Goal: Check status

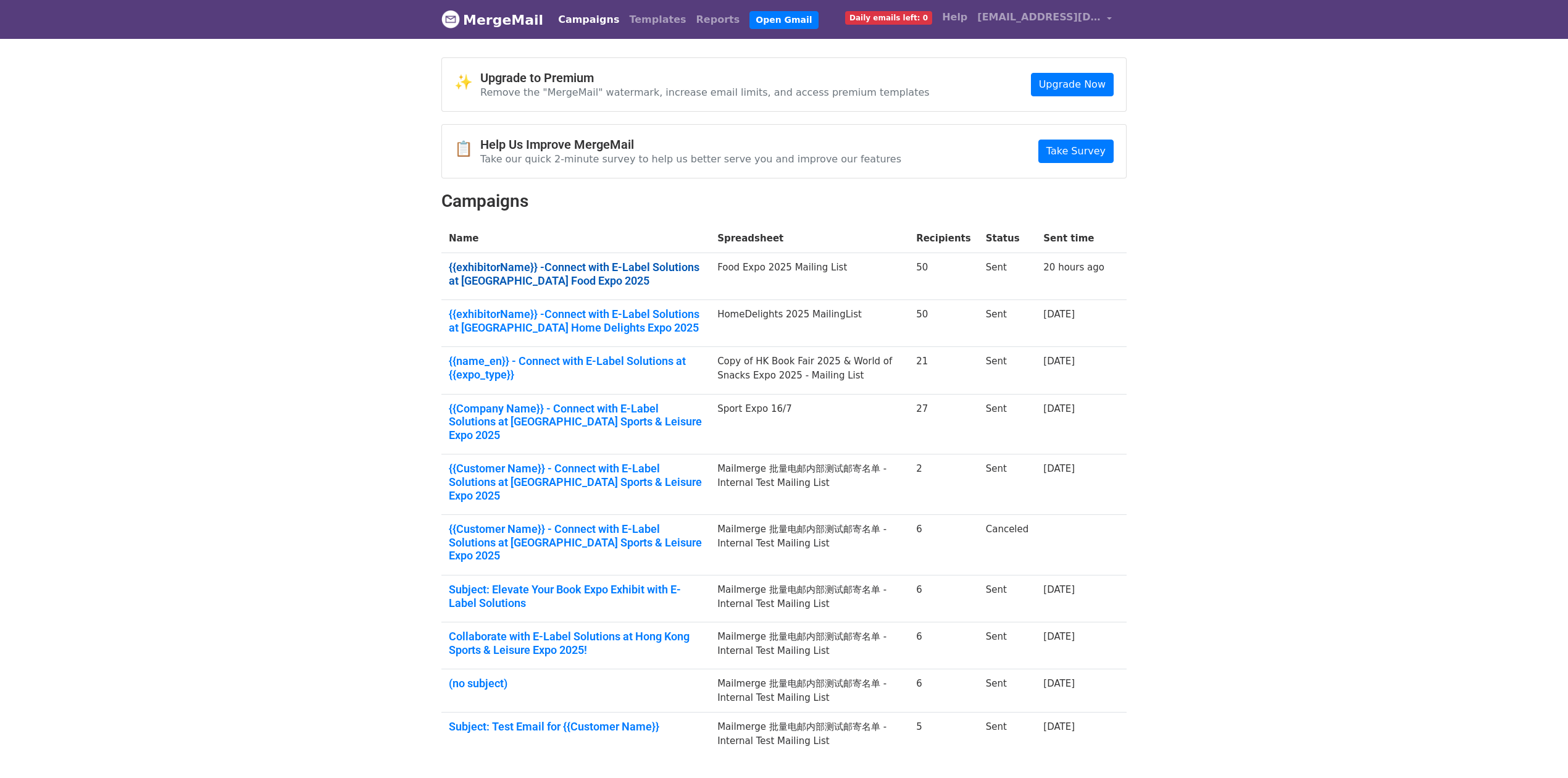
click at [697, 265] on link "{{exhibitorName}} -Connect with E-Label Solutions at Hong Kong Food Expo 2025" at bounding box center [575, 274] width 253 height 27
click at [664, 356] on link "{{name_en}} - Connect with E-Label Solutions at {{expo_type}}" at bounding box center [575, 367] width 253 height 27
click at [632, 420] on link "{{Company Name}} - Connect with E-Label Solutions at Hong Kong Sports & Leisure…" at bounding box center [575, 422] width 253 height 40
click at [528, 284] on link "{{exhibitorName}} -Connect with E-Label Solutions at Hong Kong Food Expo 2025" at bounding box center [575, 274] width 253 height 27
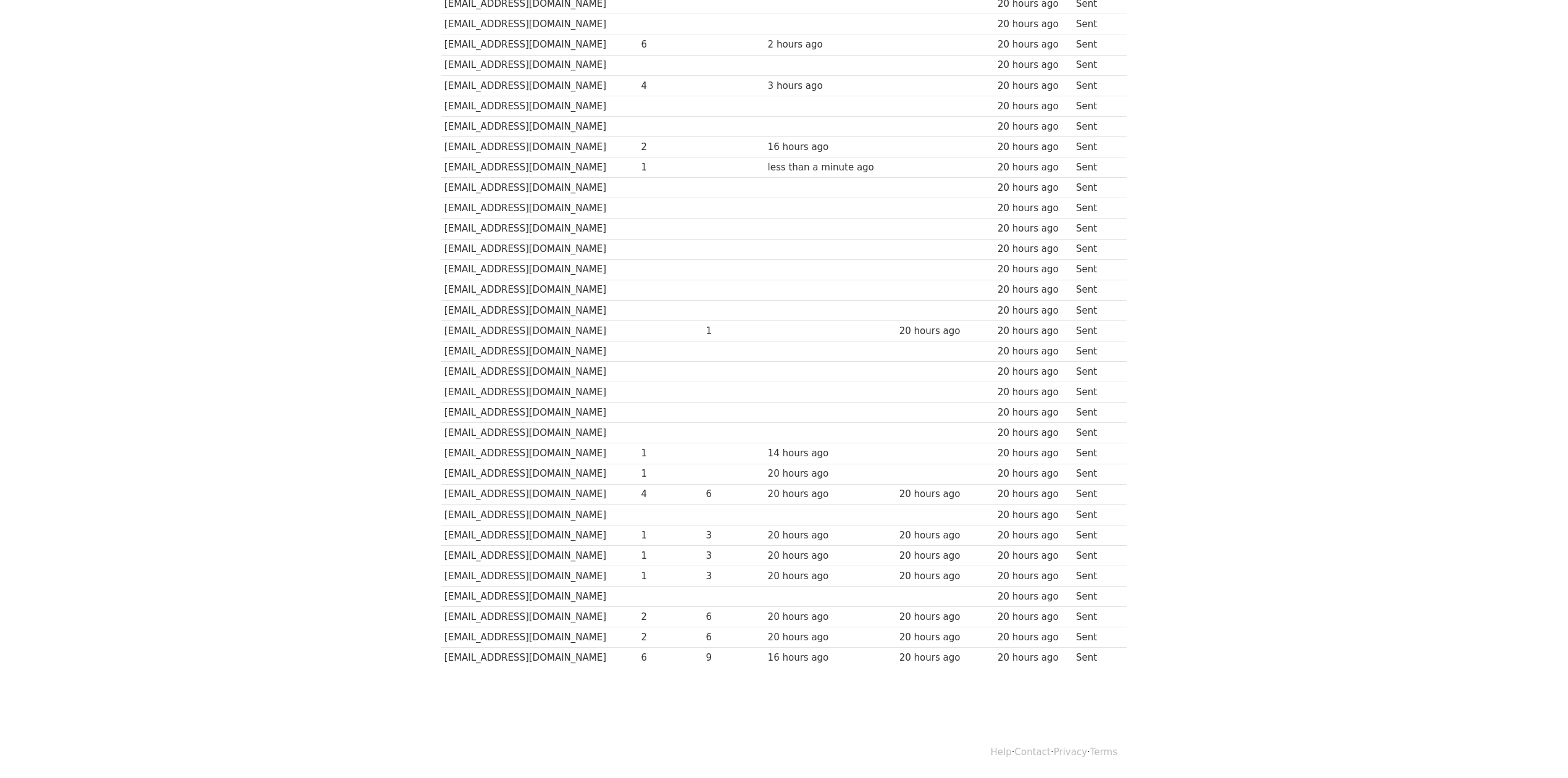
scroll to position [591, 0]
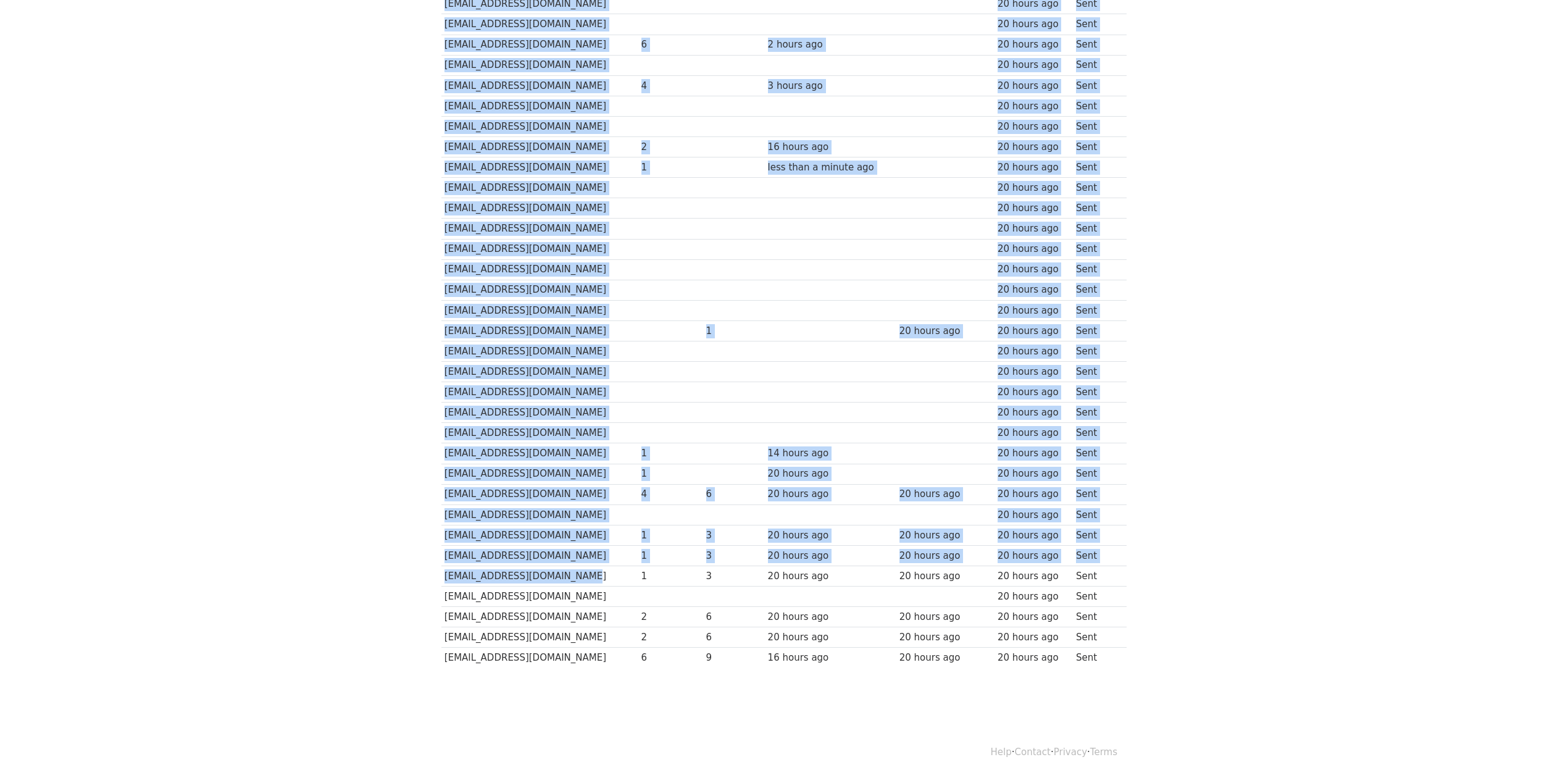
drag, startPoint x: 583, startPoint y: 579, endPoint x: 431, endPoint y: 583, distance: 152.1
click at [431, 583] on body "MergeMail Campaigns Templates Reports Open Gmail Daily emails left: 0 Help cs@e…" at bounding box center [784, 73] width 1568 height 1307
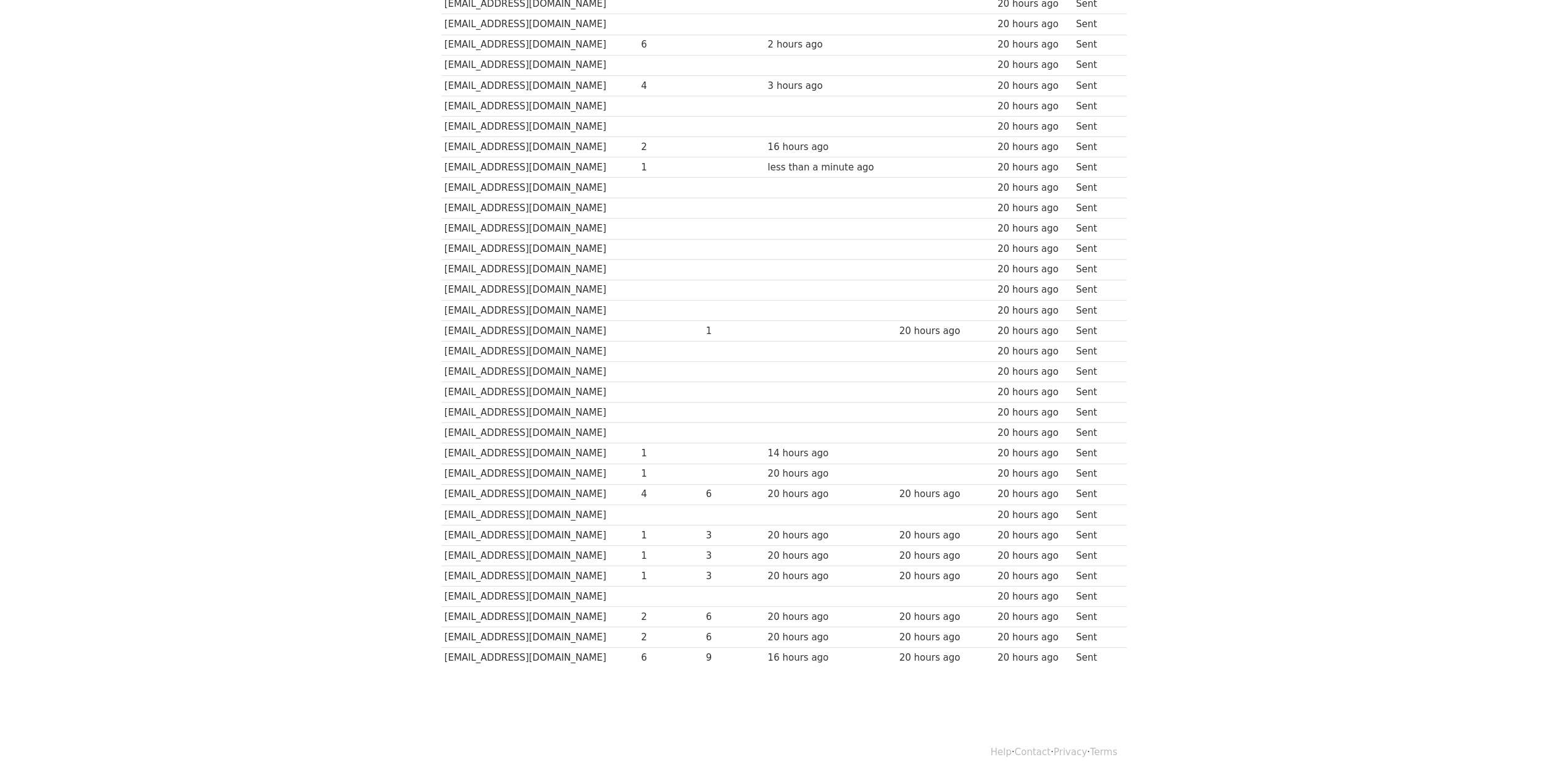
click at [544, 648] on td "[EMAIL_ADDRESS][DOMAIN_NAME]" at bounding box center [539, 658] width 197 height 20
drag, startPoint x: 591, startPoint y: 638, endPoint x: 442, endPoint y: 640, distance: 149.0
click at [442, 640] on td "[EMAIL_ADDRESS][DOMAIN_NAME]" at bounding box center [539, 637] width 197 height 20
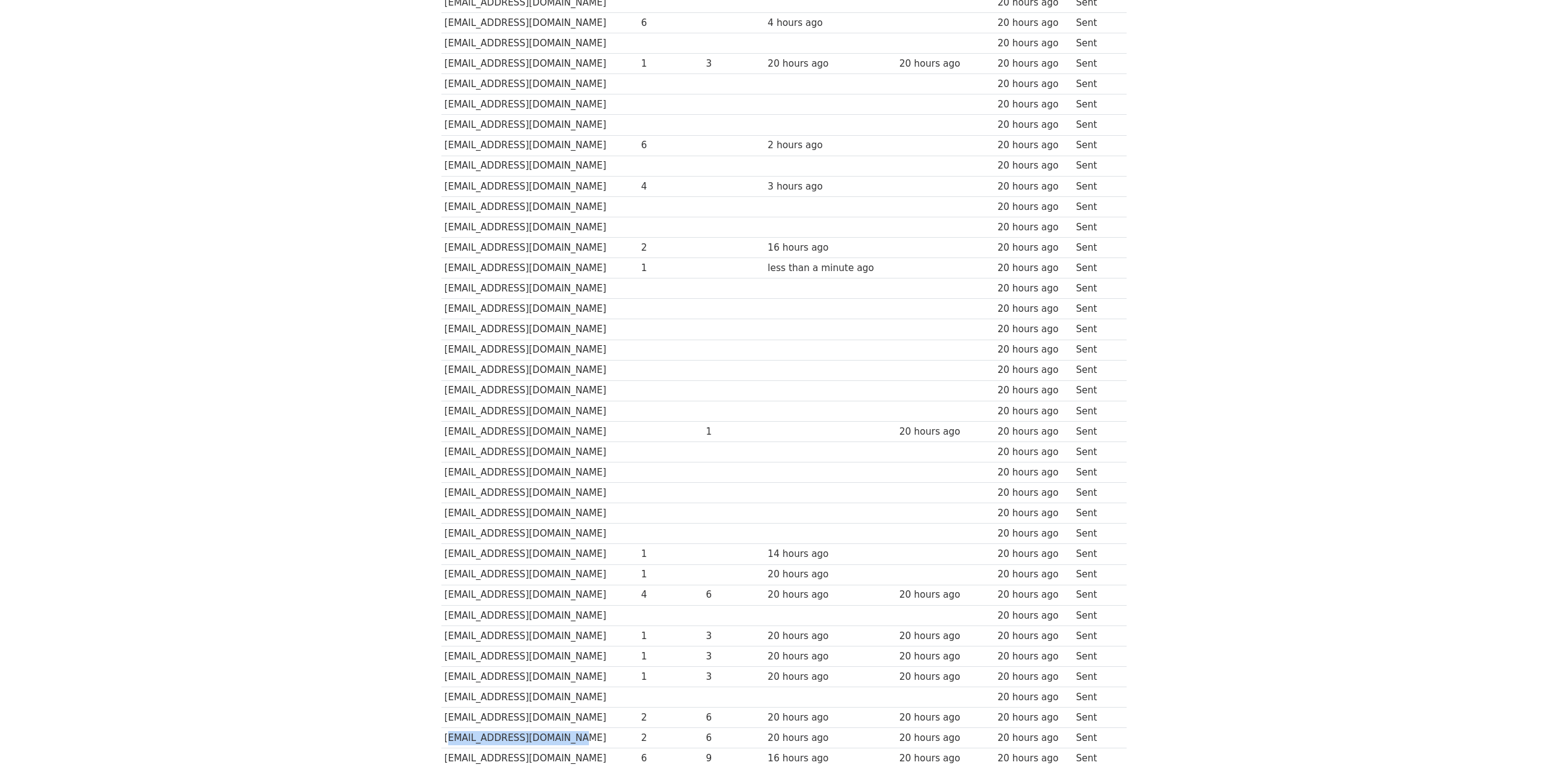
scroll to position [509, 0]
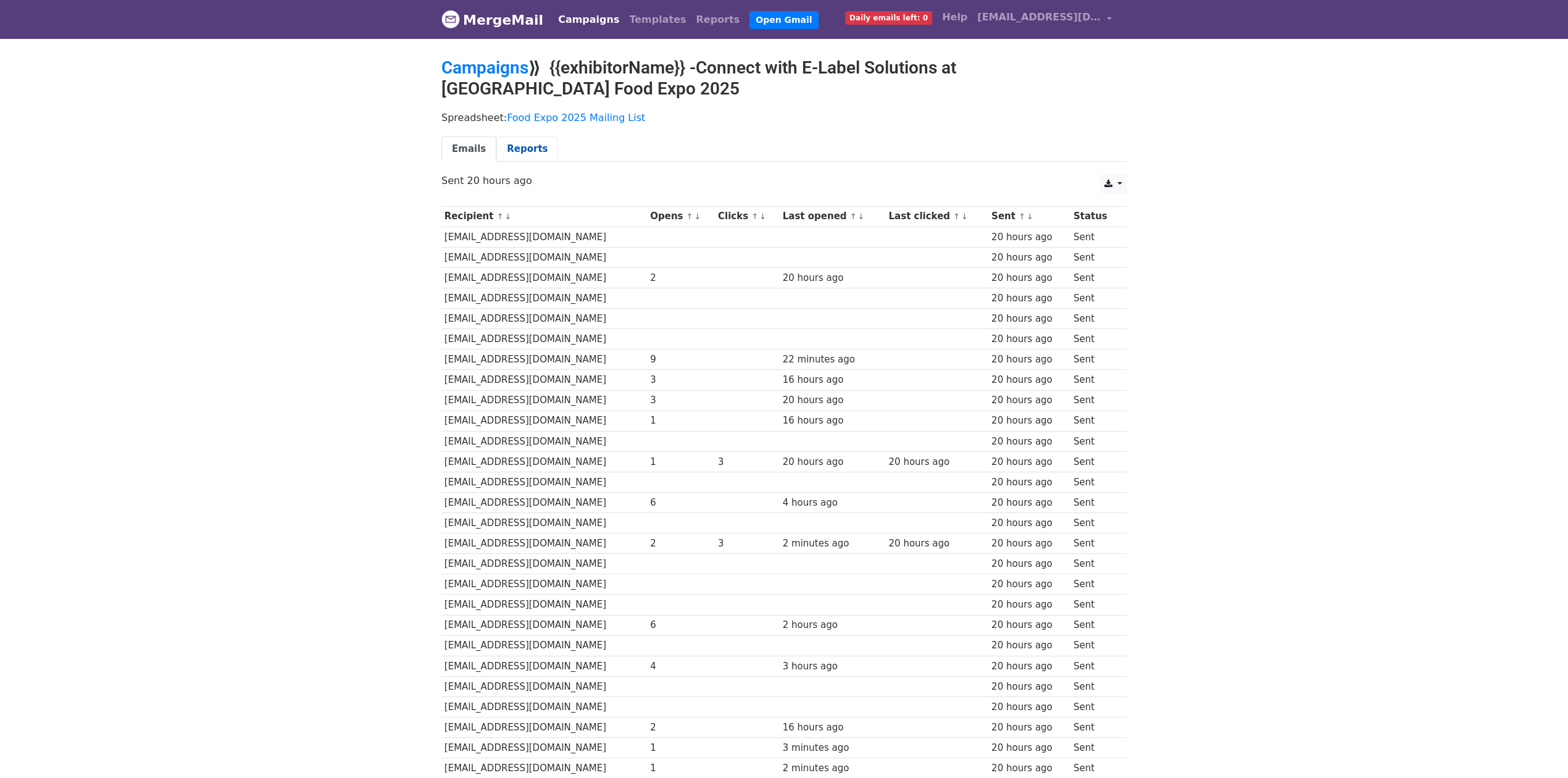
click at [527, 148] on link "Reports" at bounding box center [527, 149] width 62 height 25
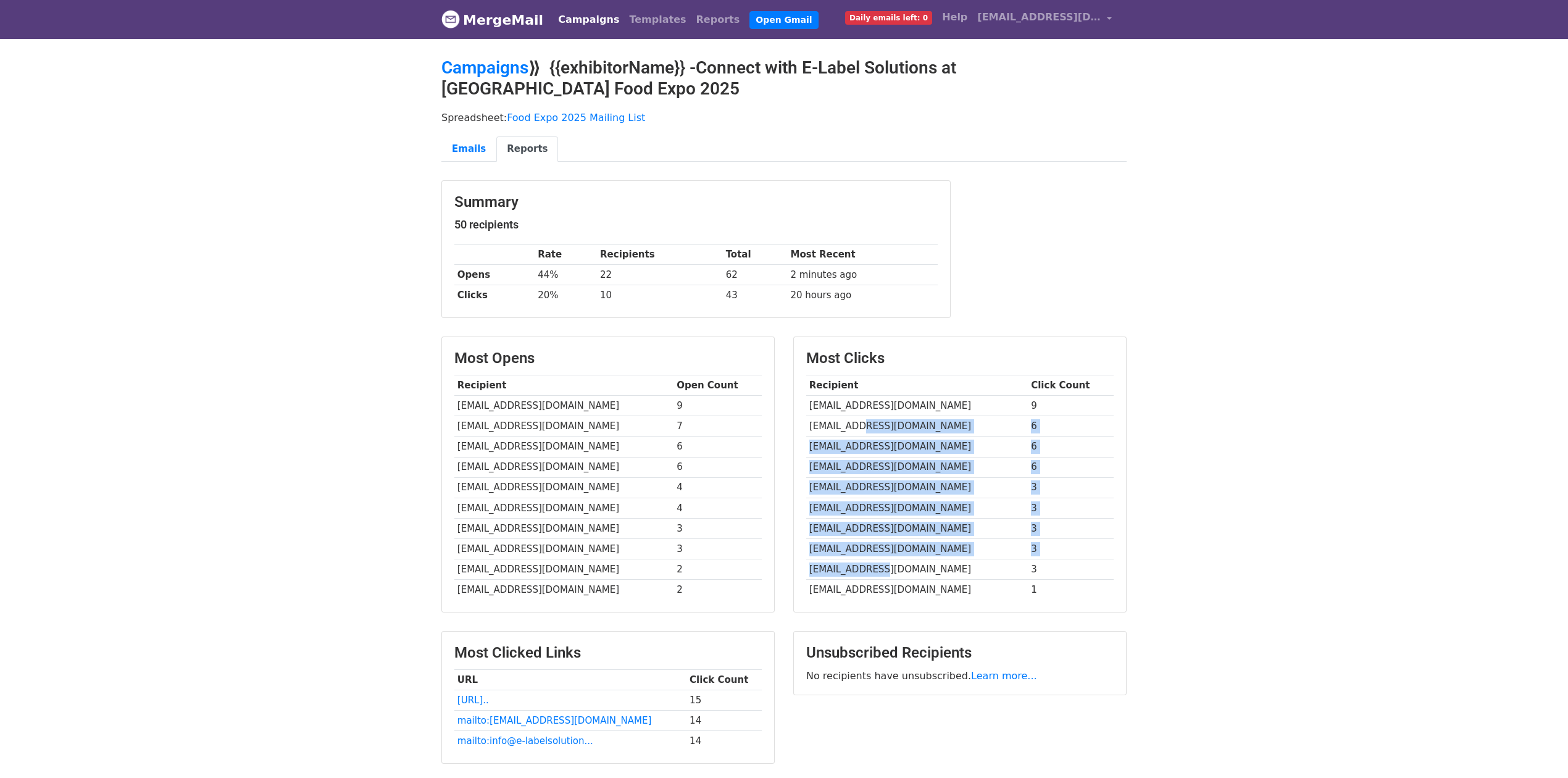
drag, startPoint x: 863, startPoint y: 423, endPoint x: 888, endPoint y: 579, distance: 158.0
click at [888, 579] on tbody "Recipient Click Count club@purapharm.com 9 info@purapharm.com 6 infocanada@pura…" at bounding box center [960, 488] width 308 height 225
click at [852, 474] on td "[EMAIL_ADDRESS][DOMAIN_NAME]" at bounding box center [917, 467] width 221 height 20
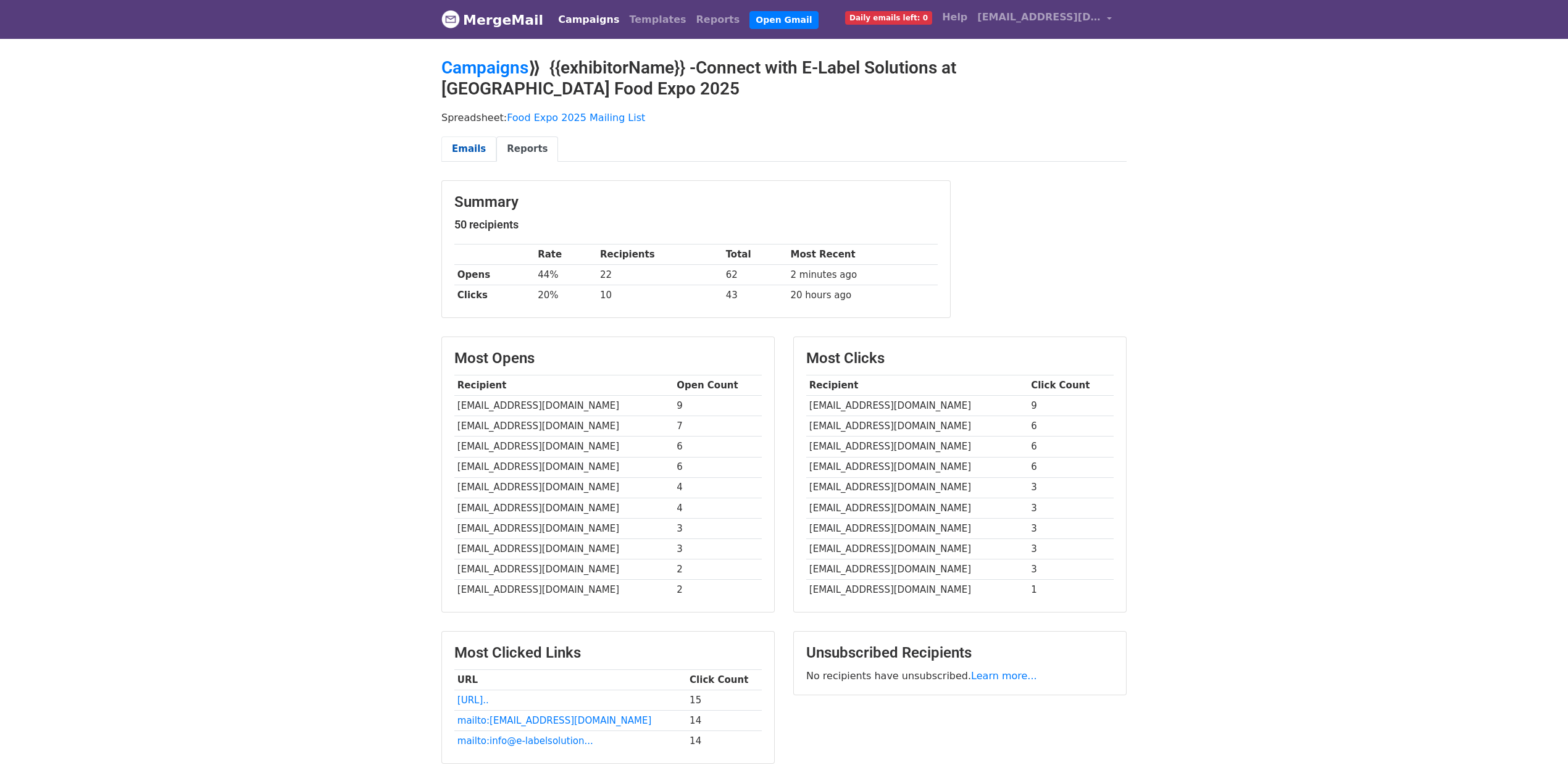
click at [482, 148] on link "Emails" at bounding box center [469, 149] width 55 height 25
